Goal: Task Accomplishment & Management: Manage account settings

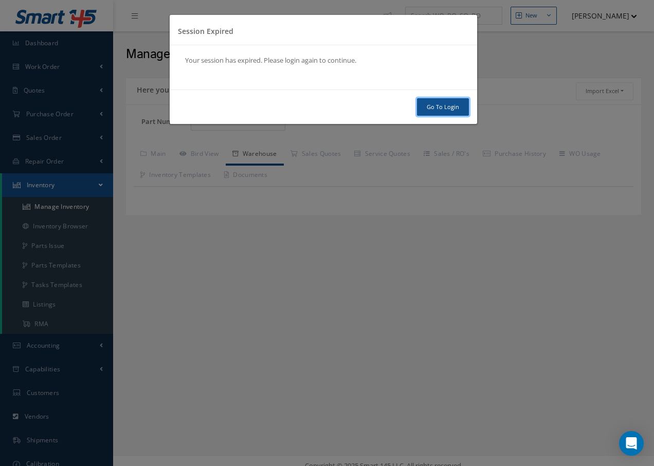
click at [455, 107] on link "Go To Login" at bounding box center [443, 107] width 52 height 18
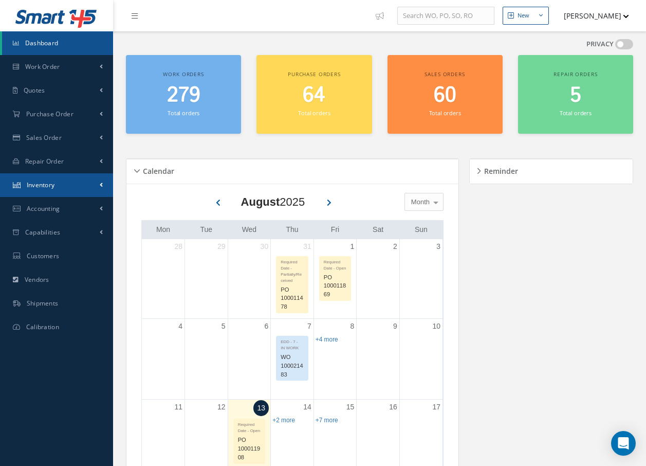
click at [61, 187] on link "Inventory" at bounding box center [56, 185] width 113 height 24
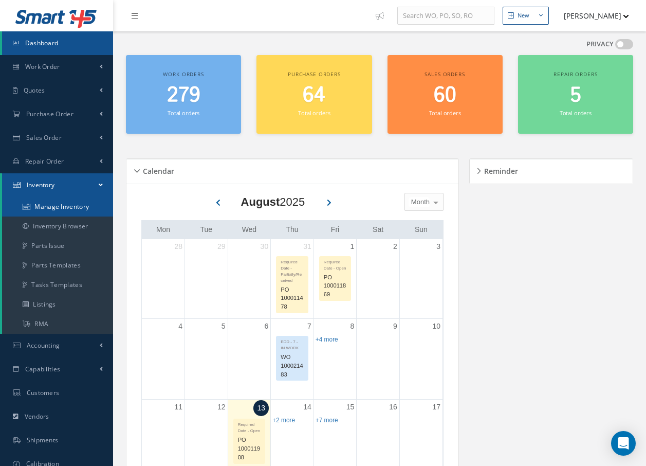
click at [60, 205] on link "Manage Inventory" at bounding box center [57, 207] width 111 height 20
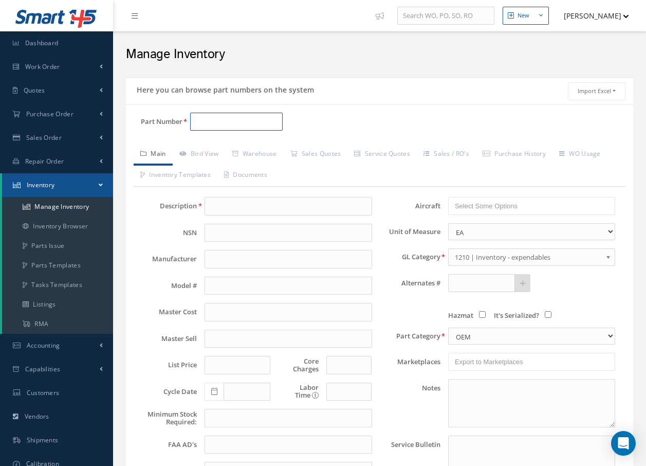
click at [270, 123] on input "Part Number" at bounding box center [236, 122] width 93 height 19
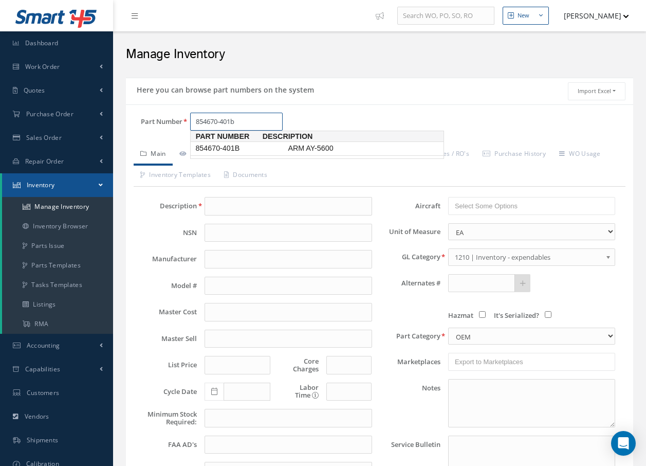
click at [269, 147] on span "854670-401B" at bounding box center [239, 148] width 93 height 11
type input "854670-401B"
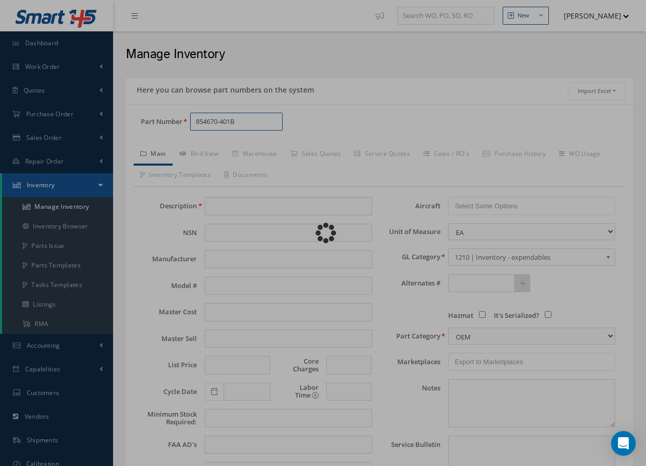
type input "ARM AY-5600"
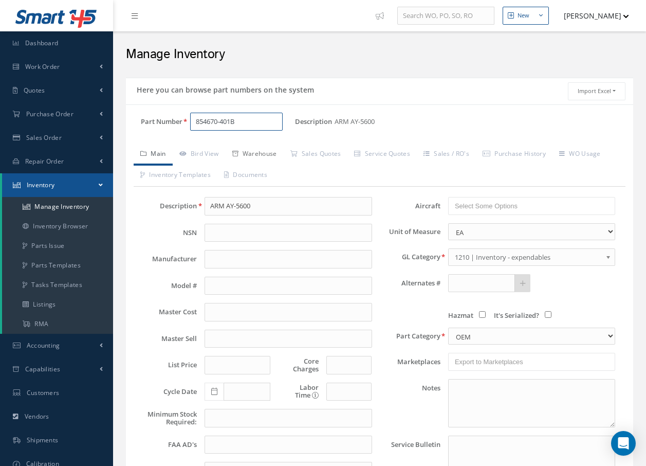
type input "854670-401B"
click at [261, 152] on link "Warehouse" at bounding box center [255, 155] width 58 height 22
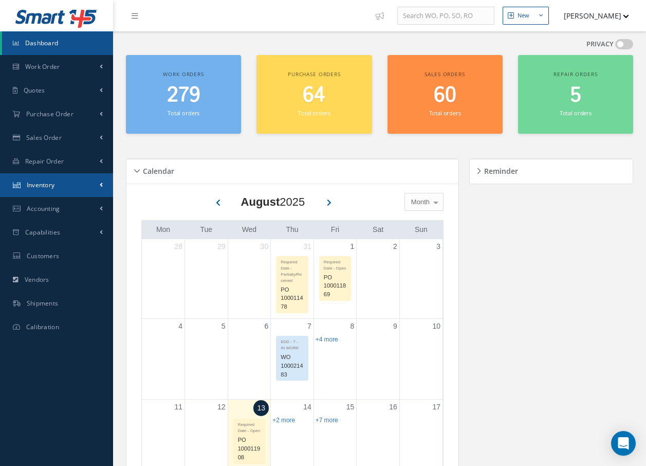
click at [45, 182] on span "Inventory" at bounding box center [41, 184] width 28 height 9
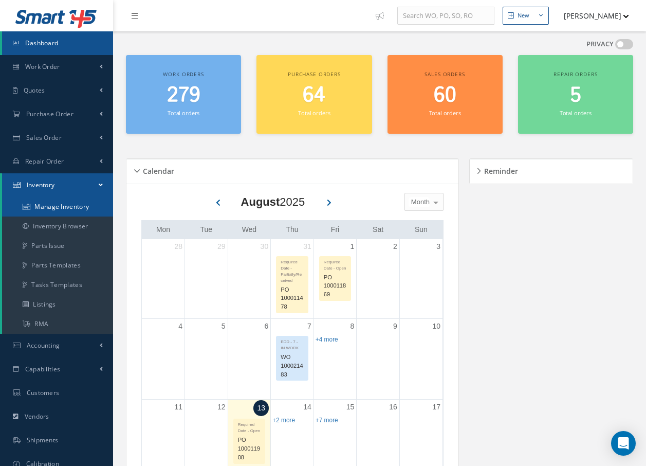
click at [54, 205] on link "Manage Inventory" at bounding box center [57, 207] width 111 height 20
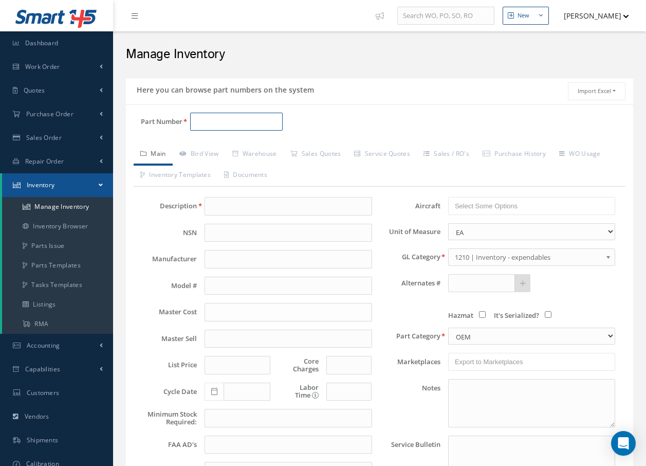
click at [206, 120] on input "Part Number" at bounding box center [236, 122] width 93 height 19
click at [65, 228] on link "Inventory Browser" at bounding box center [57, 226] width 111 height 20
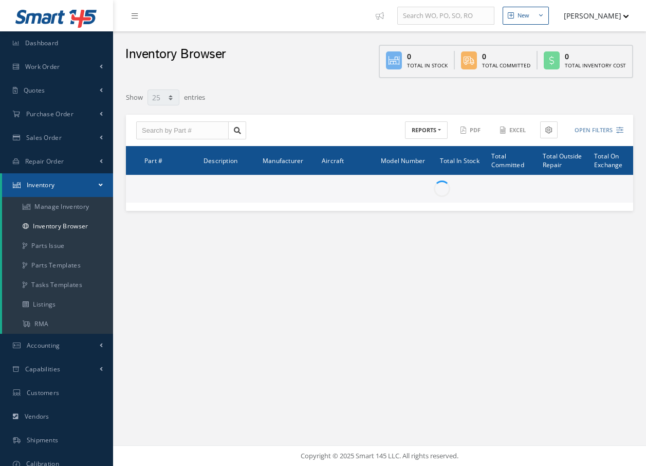
select select "25"
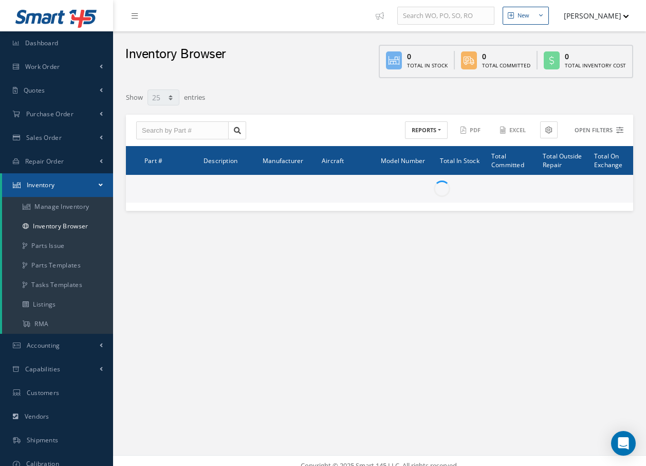
type input "Locations"
type input "All General Ledger"
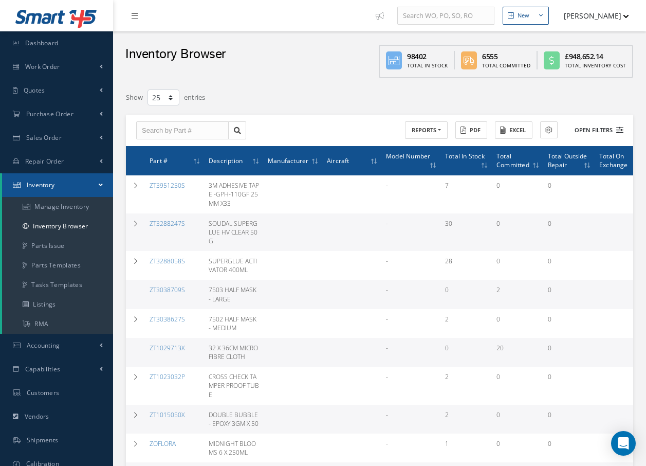
click at [620, 130] on icon at bounding box center [619, 129] width 7 height 7
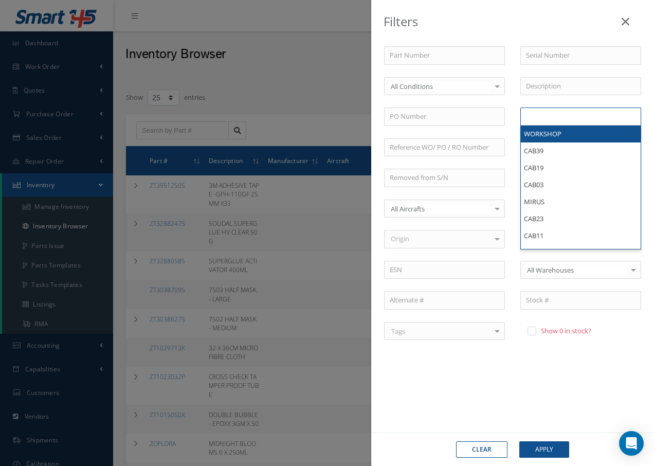
click at [546, 120] on input "text" at bounding box center [547, 116] width 42 height 13
click at [529, 117] on input "q5000" at bounding box center [541, 116] width 31 height 13
click at [548, 115] on input "Q5000" at bounding box center [542, 116] width 33 height 13
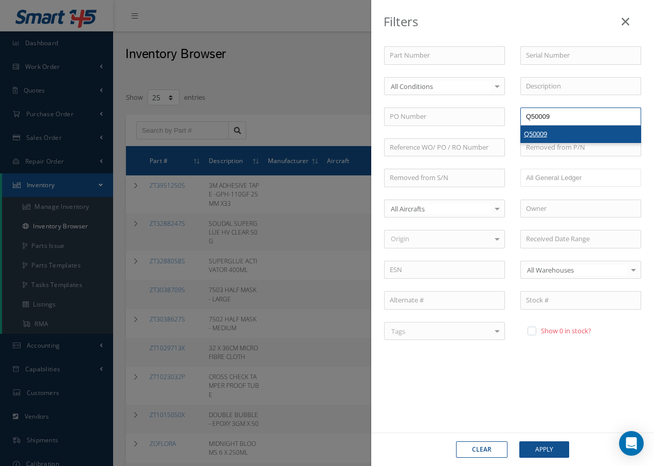
type input "Q50009"
type input "Q50010"
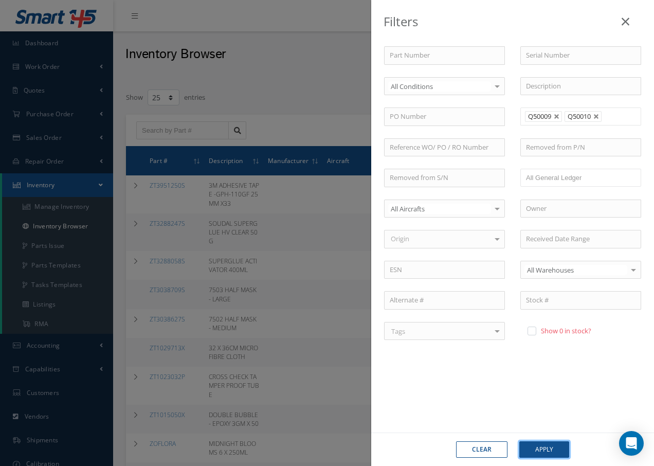
click at [552, 448] on button "Apply" at bounding box center [544, 449] width 50 height 16
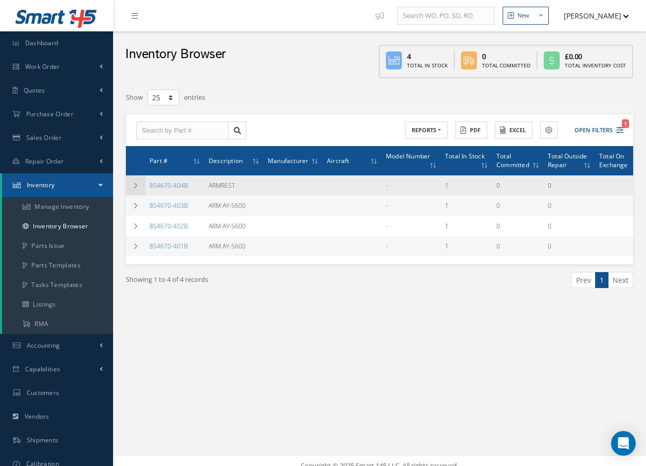
click at [135, 184] on icon at bounding box center [135, 185] width 7 height 6
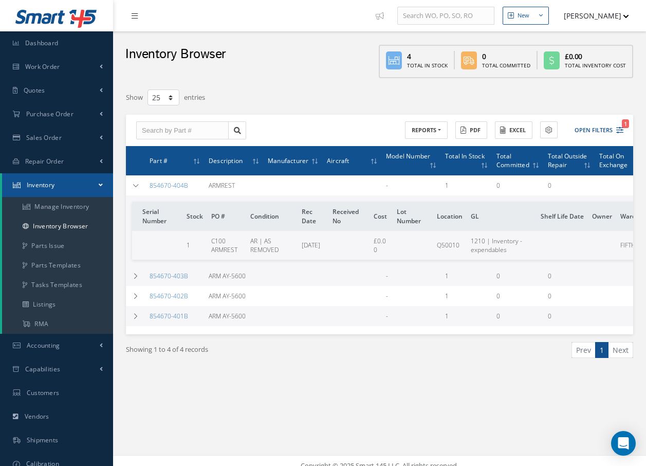
click at [139, 15] on link at bounding box center [137, 15] width 28 height 17
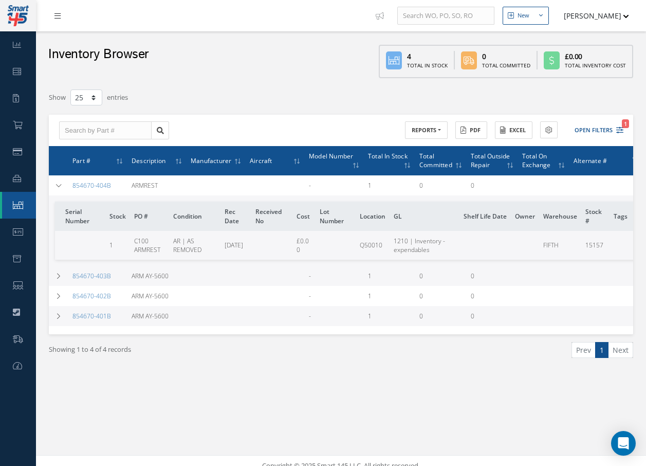
click at [55, 16] on icon at bounding box center [57, 15] width 6 height 7
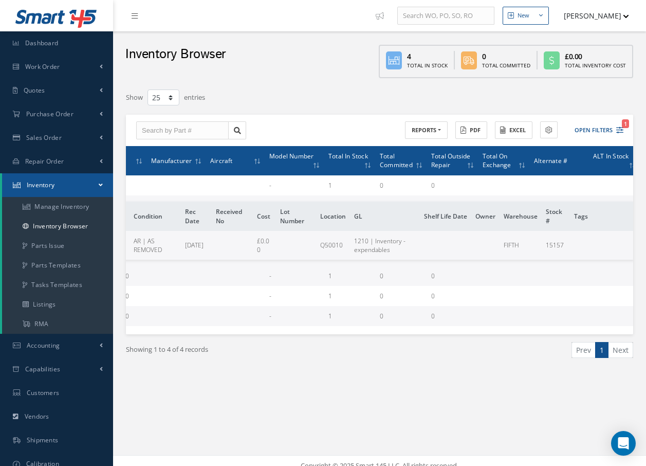
scroll to position [0, 124]
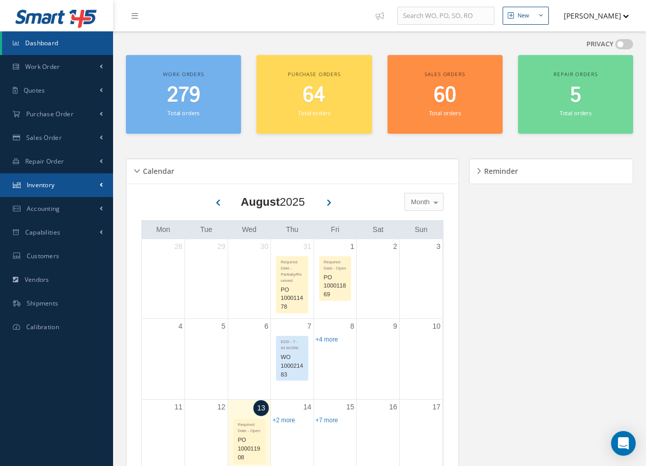
click at [43, 183] on span "Inventory" at bounding box center [41, 184] width 28 height 9
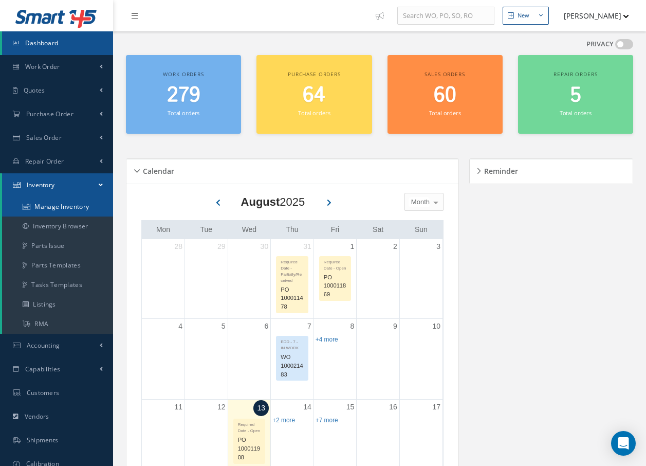
click at [43, 205] on link "Manage Inventory" at bounding box center [57, 207] width 111 height 20
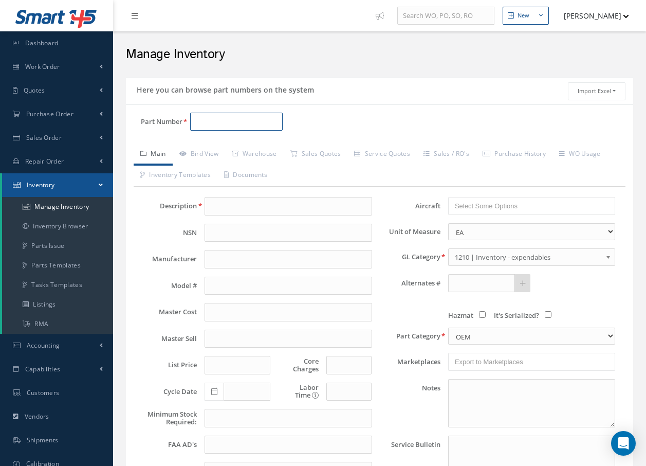
click at [246, 124] on input "Part Number" at bounding box center [236, 122] width 93 height 19
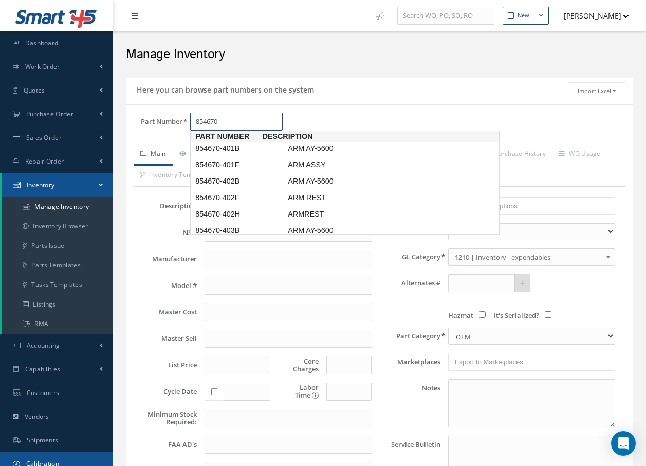
scroll to position [1, 0]
click at [247, 148] on span "854670-401B" at bounding box center [239, 147] width 93 height 11
type input "854670-401B"
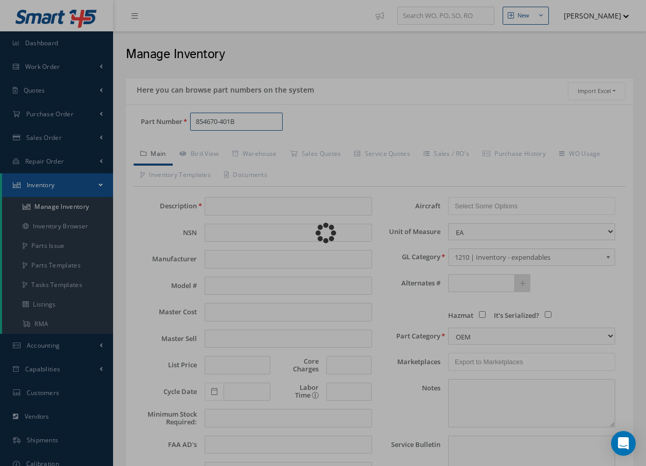
type input "ARM AY-5600"
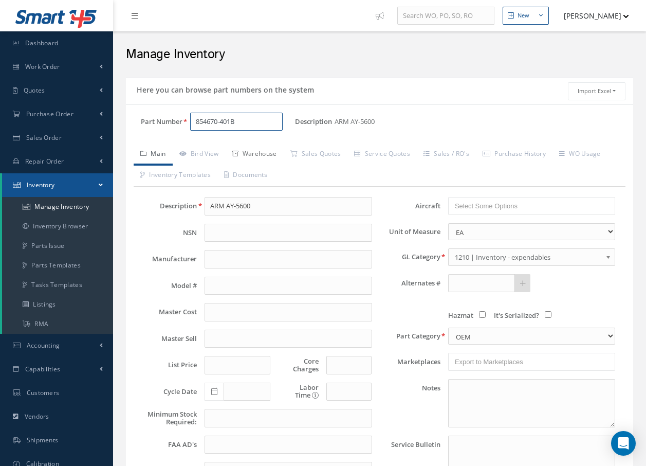
type input "854670-401B"
click at [274, 154] on link "Warehouse" at bounding box center [255, 155] width 58 height 22
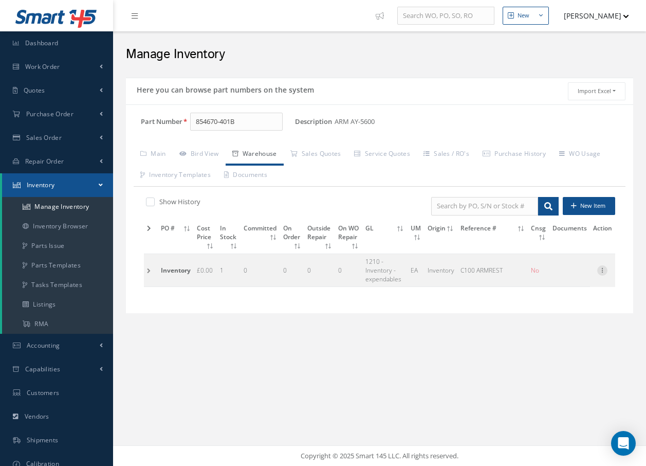
click at [601, 271] on icon at bounding box center [602, 269] width 10 height 8
click at [558, 276] on link "Edit" at bounding box center [554, 276] width 81 height 13
type input "0.00"
type input "[DATE]"
type input "C100 ARMREST"
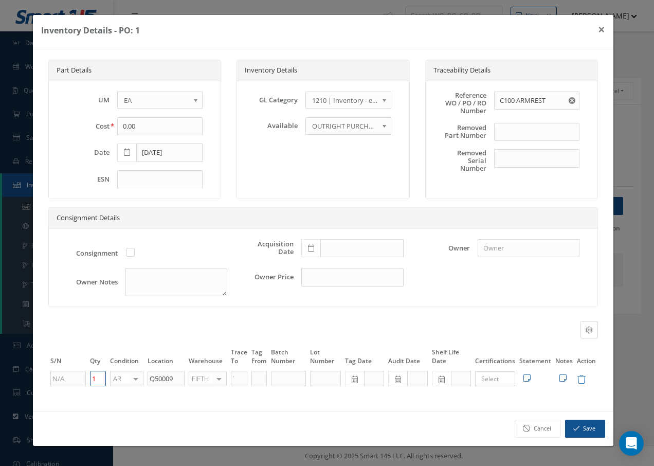
drag, startPoint x: 105, startPoint y: 380, endPoint x: 87, endPoint y: 379, distance: 18.0
click at [87, 379] on tr "1 AR OH SV RP AR NE FN NS RE FP BER N/A INSP BC AI MD RF SCR TS USE TL SP NU AS…" at bounding box center [322, 378] width 549 height 17
type input "19"
click at [593, 430] on button "Save" at bounding box center [585, 428] width 40 height 18
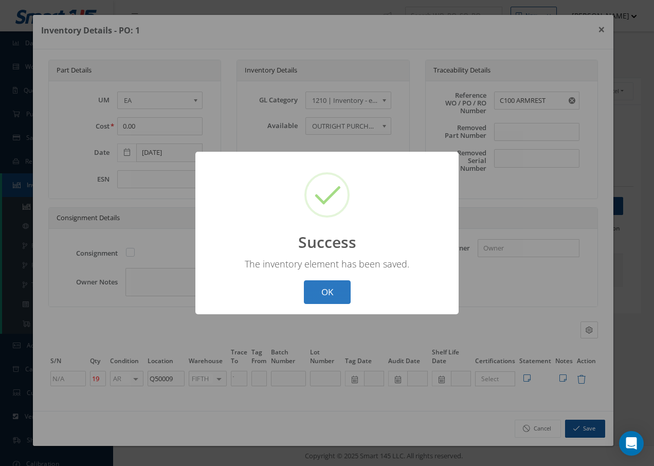
click at [325, 291] on button "OK" at bounding box center [327, 292] width 47 height 24
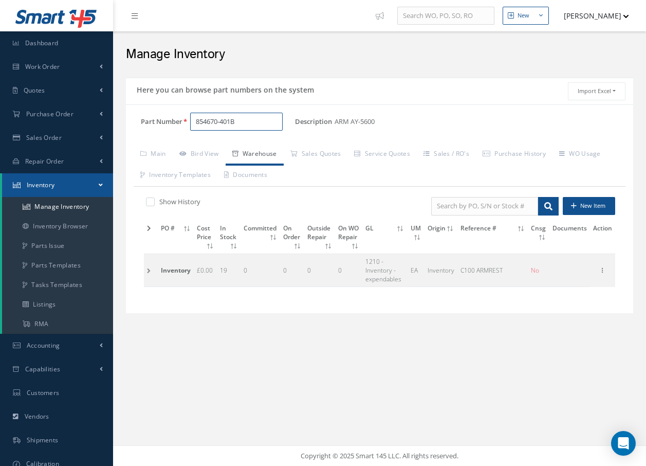
click at [230, 121] on input "854670-401B" at bounding box center [236, 122] width 93 height 19
click at [225, 147] on span "854670-402B" at bounding box center [239, 148] width 93 height 11
type input "854670-402B"
click at [602, 268] on icon at bounding box center [602, 269] width 10 height 8
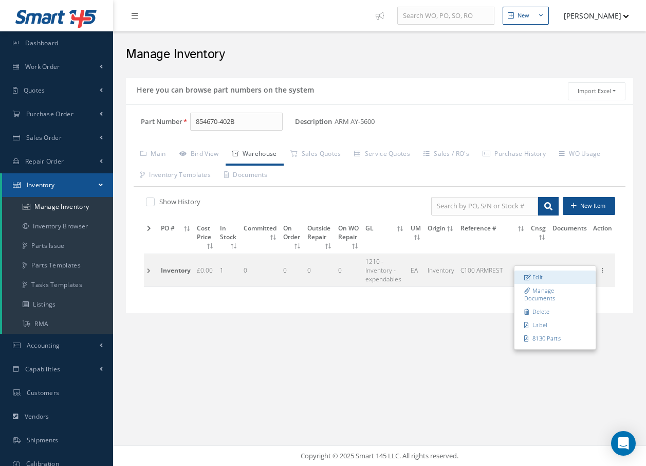
click at [547, 274] on link "Edit" at bounding box center [554, 276] width 81 height 13
type input "1"
type input "Q50010"
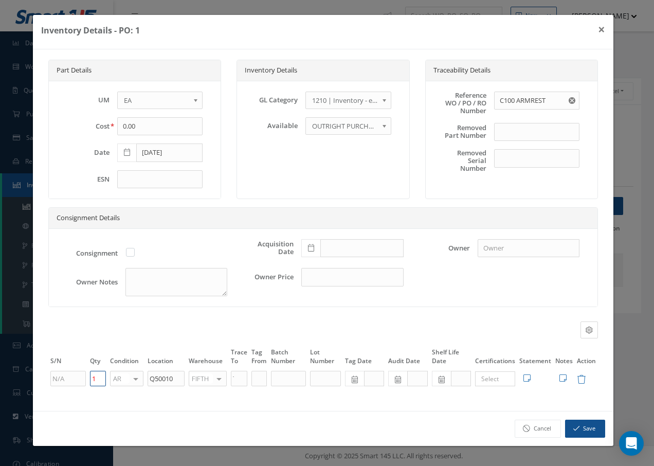
drag, startPoint x: 99, startPoint y: 379, endPoint x: 91, endPoint y: 379, distance: 7.7
click at [91, 379] on input "1" at bounding box center [98, 378] width 16 height 15
type input "16"
click at [601, 425] on button "Save" at bounding box center [585, 428] width 40 height 18
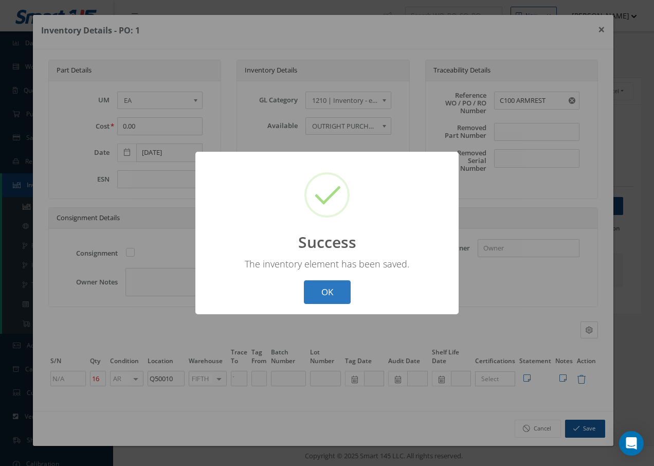
click at [326, 287] on button "OK" at bounding box center [327, 292] width 47 height 24
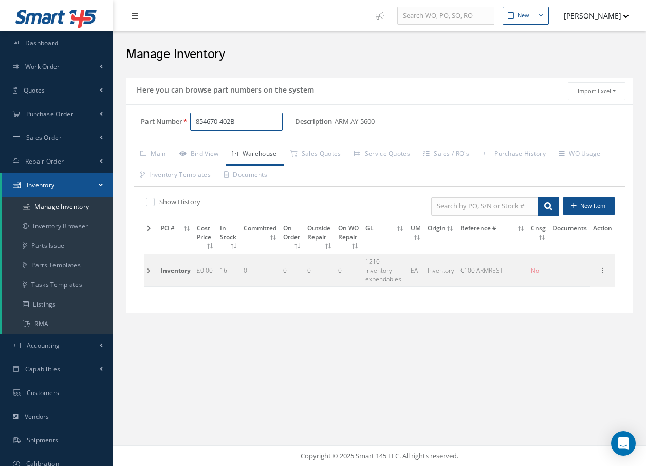
click at [226, 120] on input "854670-402B" at bounding box center [236, 122] width 93 height 19
click at [233, 150] on span "854670-403B" at bounding box center [239, 148] width 93 height 11
type input "854670-403B"
click at [603, 271] on icon at bounding box center [602, 269] width 10 height 8
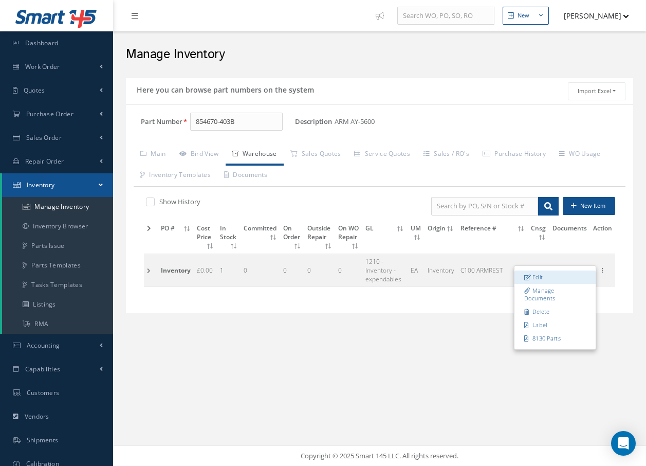
click at [549, 276] on link "Edit" at bounding box center [554, 276] width 81 height 13
type input "1"
type input "Q50009"
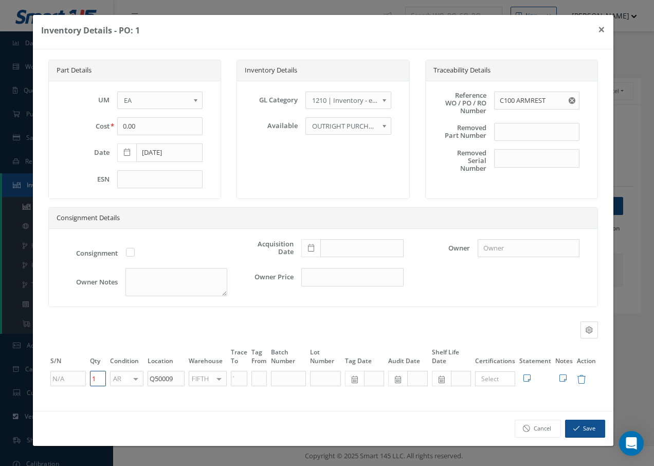
drag, startPoint x: 100, startPoint y: 379, endPoint x: 91, endPoint y: 379, distance: 8.7
click at [91, 379] on input "1" at bounding box center [98, 378] width 16 height 15
type input "22"
click at [592, 429] on button "Save" at bounding box center [585, 428] width 40 height 18
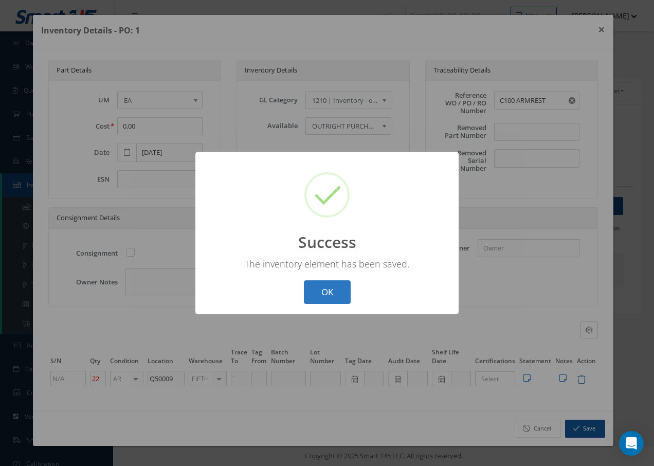
click at [322, 291] on button "OK" at bounding box center [327, 292] width 47 height 24
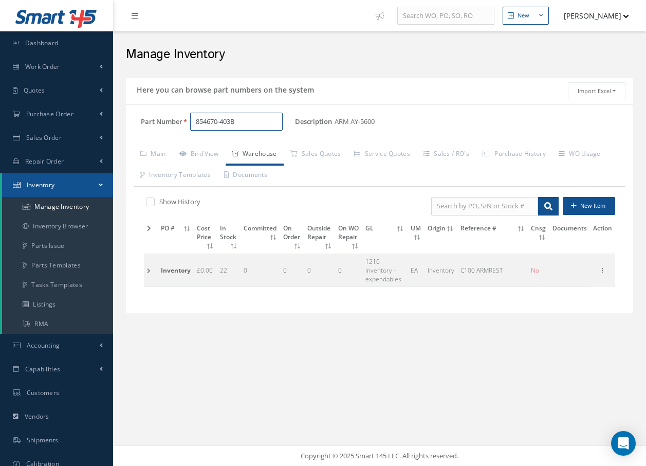
drag, startPoint x: 230, startPoint y: 122, endPoint x: 235, endPoint y: 122, distance: 5.7
click at [235, 122] on input "854670-403B" at bounding box center [236, 122] width 93 height 19
click at [234, 147] on span "854670-404B" at bounding box center [239, 148] width 93 height 11
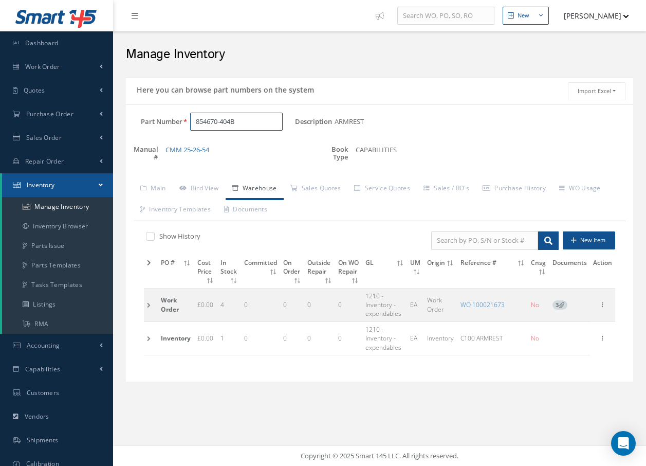
type input "854670-404B"
click at [149, 305] on td at bounding box center [151, 304] width 14 height 33
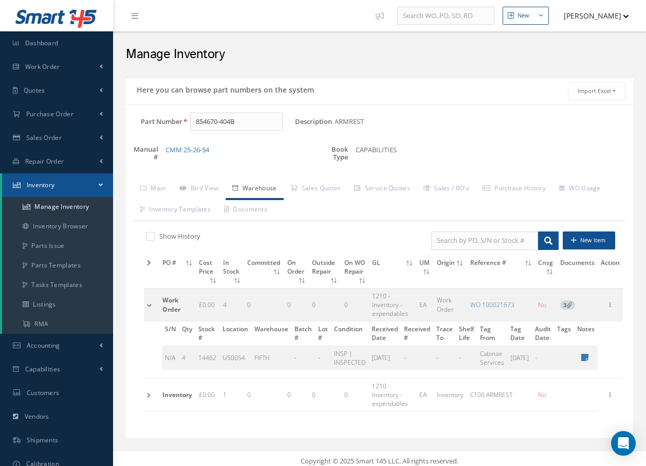
click at [149, 305] on td at bounding box center [151, 304] width 15 height 33
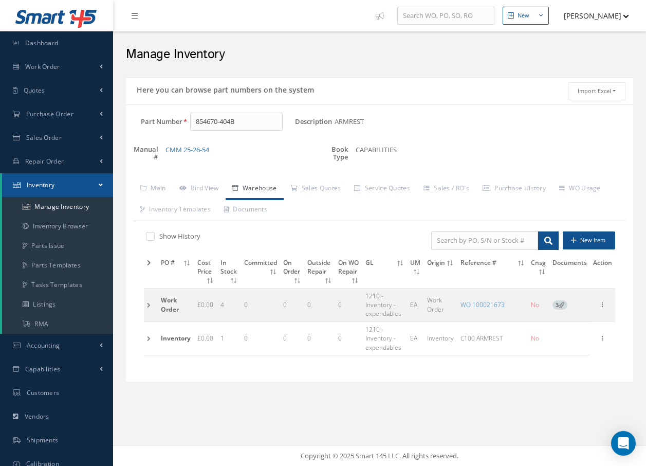
click at [147, 338] on td at bounding box center [151, 338] width 14 height 33
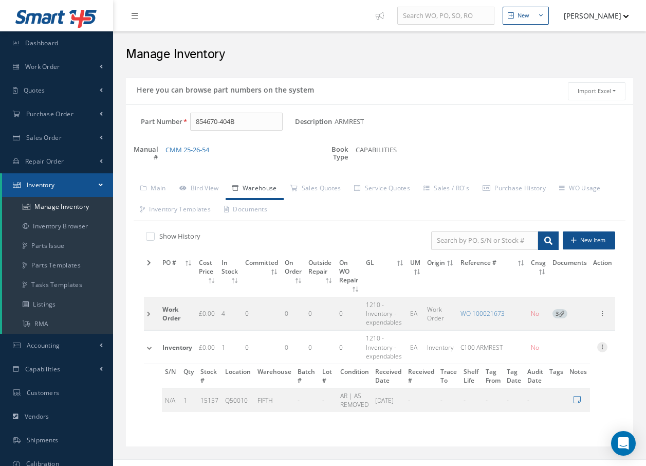
click at [601, 342] on icon at bounding box center [602, 346] width 10 height 8
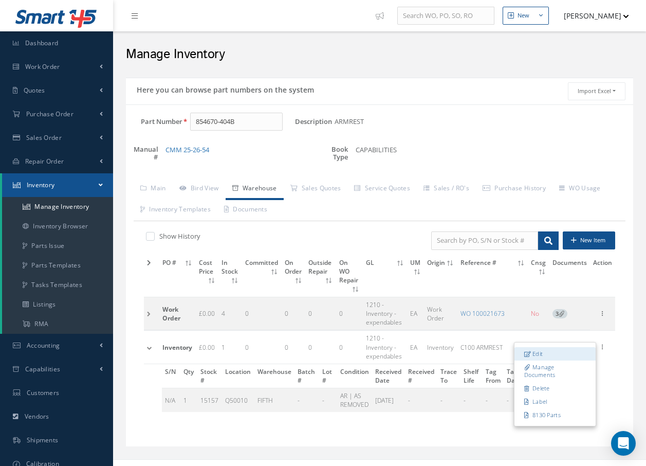
click at [541, 347] on link "Edit" at bounding box center [554, 353] width 81 height 13
type input "1"
type input "Q50010"
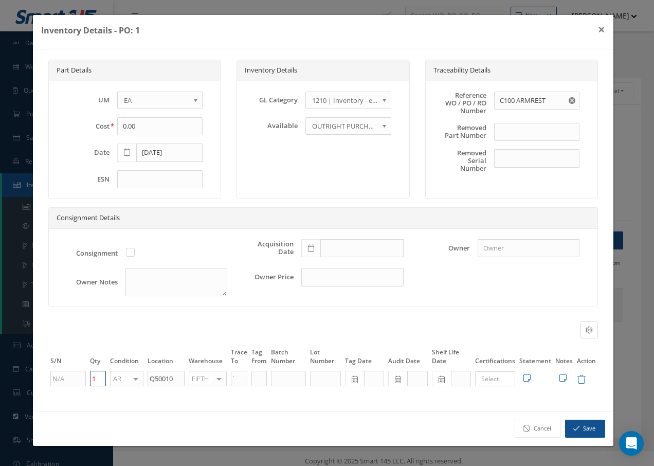
click at [93, 379] on input "1" at bounding box center [98, 378] width 16 height 15
type input "21"
click at [297, 418] on div "Cancel Save" at bounding box center [323, 428] width 580 height 35
click at [590, 426] on button "Save" at bounding box center [585, 428] width 40 height 18
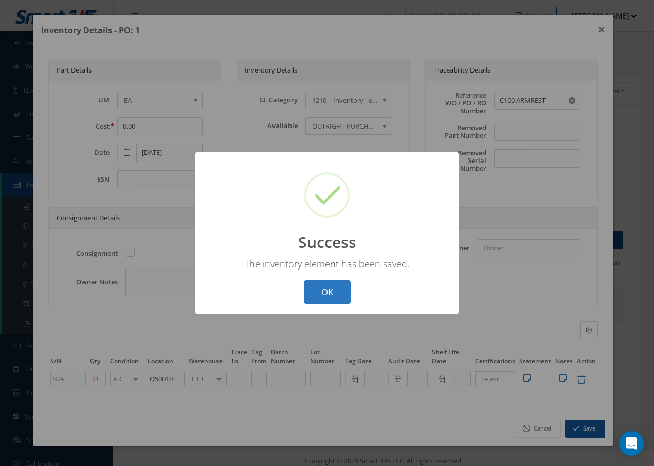
click at [335, 287] on button "OK" at bounding box center [327, 292] width 47 height 24
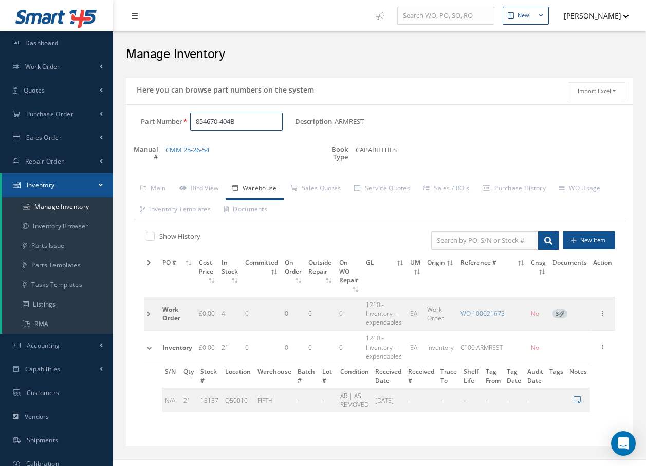
click at [259, 119] on input "854670-404B" at bounding box center [236, 122] width 93 height 19
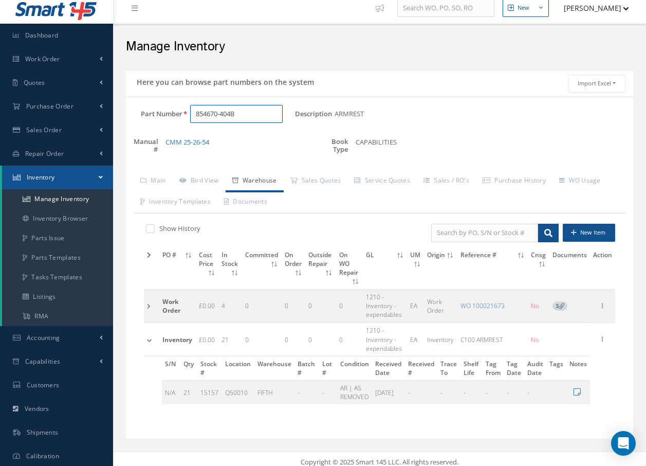
scroll to position [10, 0]
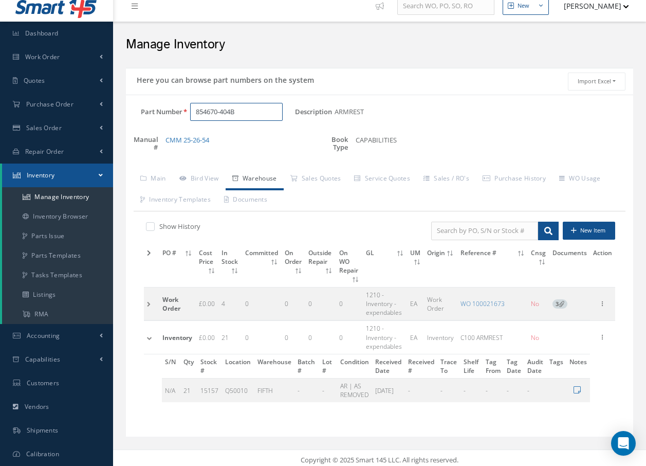
click at [230, 109] on input "854670-404B" at bounding box center [236, 112] width 93 height 19
click at [255, 142] on span "854670-401B" at bounding box center [239, 138] width 93 height 11
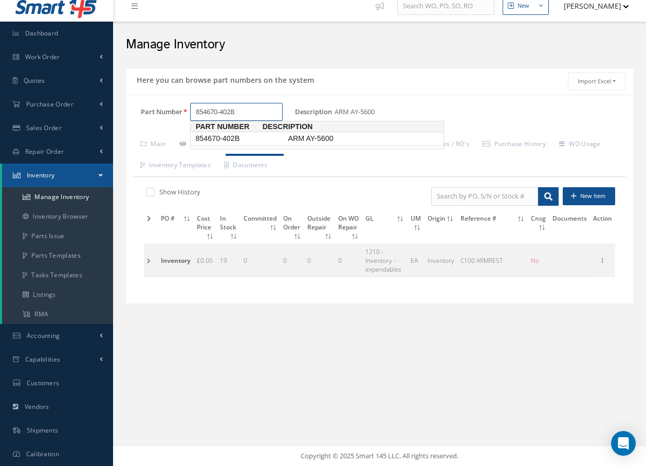
click at [230, 137] on span "854670-402B" at bounding box center [239, 138] width 93 height 11
click at [262, 140] on span "854670-403B" at bounding box center [239, 138] width 93 height 11
type input "854670-404B"
click at [308, 140] on span "ARMREST" at bounding box center [363, 138] width 154 height 11
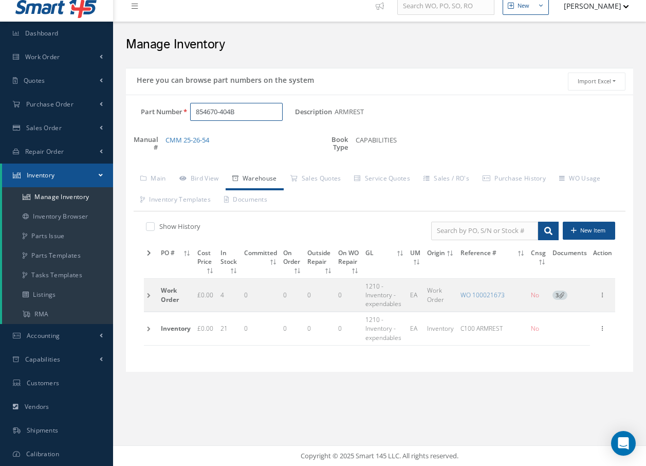
click at [262, 110] on input "854670-404B" at bounding box center [236, 112] width 93 height 19
